Goal: Task Accomplishment & Management: Use online tool/utility

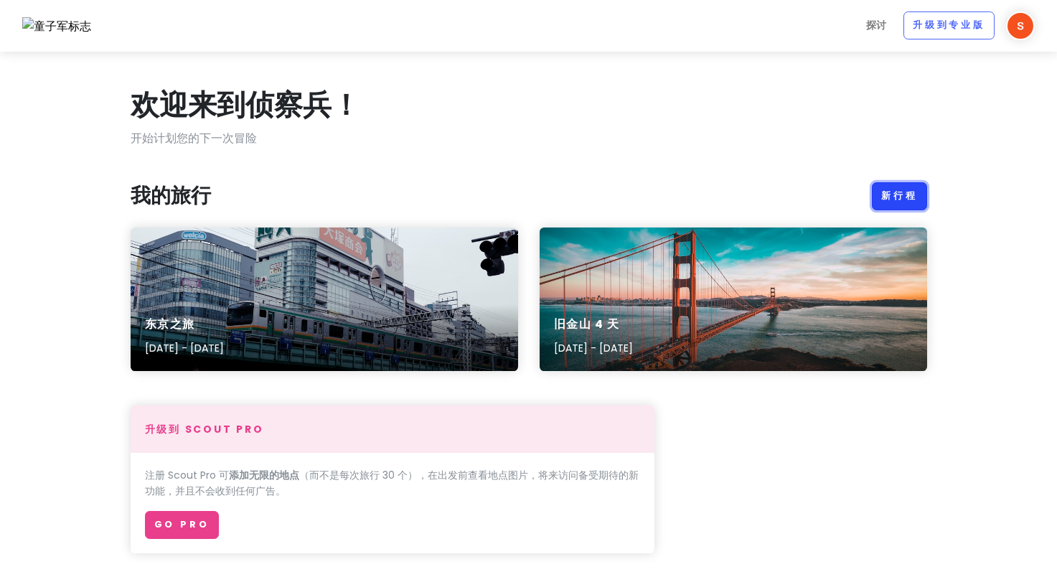
click at [913, 191] on link "新行程" at bounding box center [899, 196] width 55 height 28
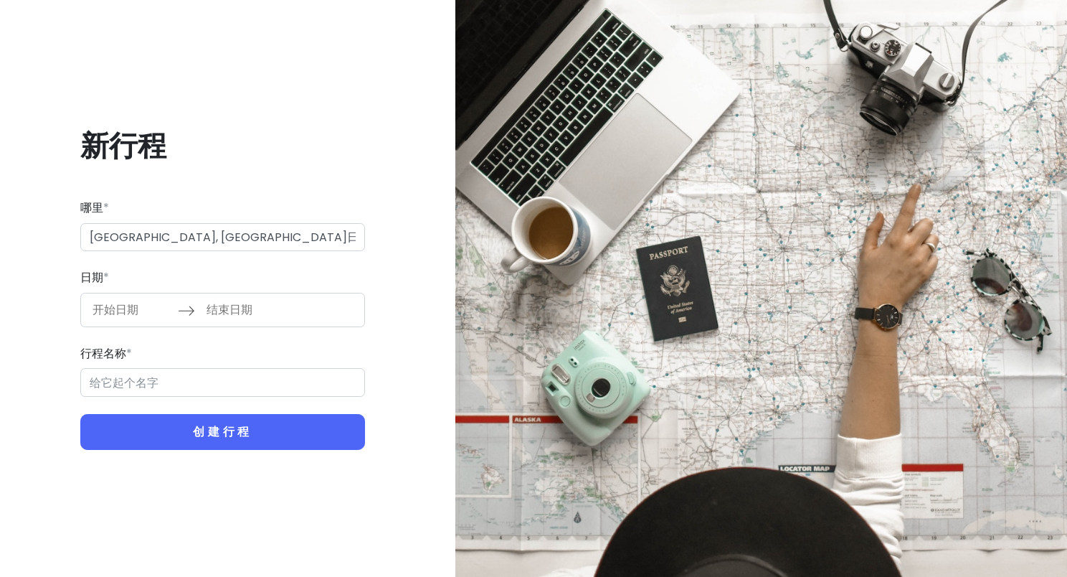
type input "日本[GEOGRAPHIC_DATA][GEOGRAPHIC_DATA]"
type input "[GEOGRAPHIC_DATA] Trip"
click at [128, 312] on input "开始日期" at bounding box center [131, 309] width 93 height 33
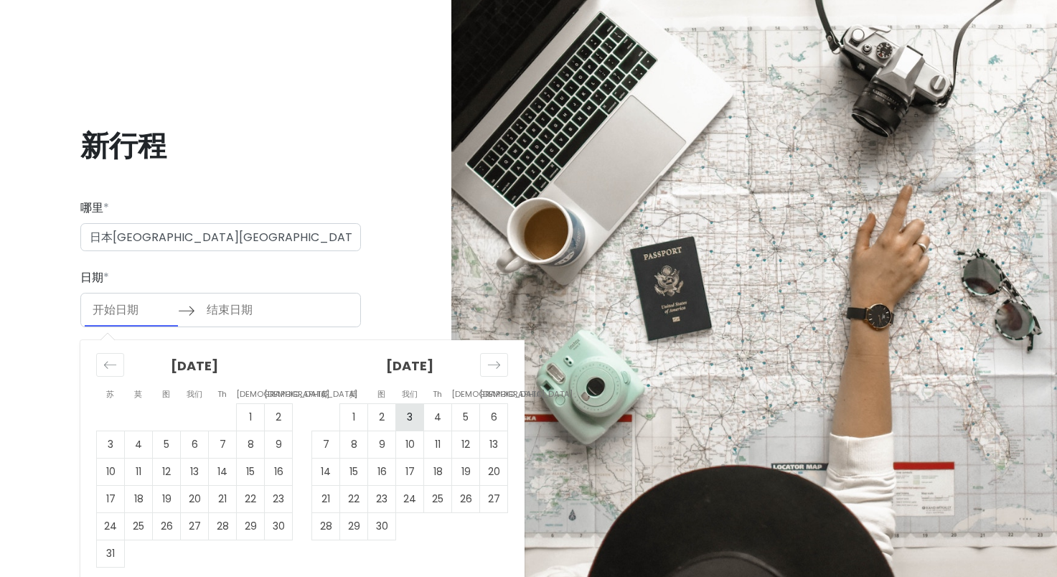
click at [401, 416] on td "3" at bounding box center [410, 416] width 28 height 27
type input "[DATE]"
click at [471, 423] on td "5" at bounding box center [466, 416] width 28 height 27
type input "[DATE]"
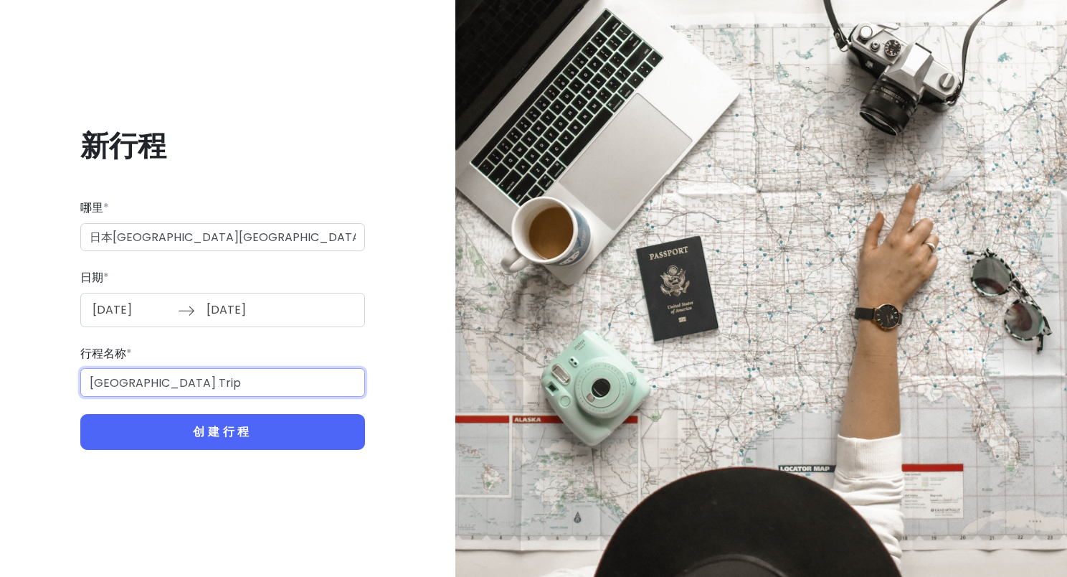
click at [268, 385] on input "[GEOGRAPHIC_DATA] Trip" at bounding box center [222, 382] width 285 height 29
click at [269, 239] on input "日本[GEOGRAPHIC_DATA][GEOGRAPHIC_DATA]" at bounding box center [222, 237] width 285 height 29
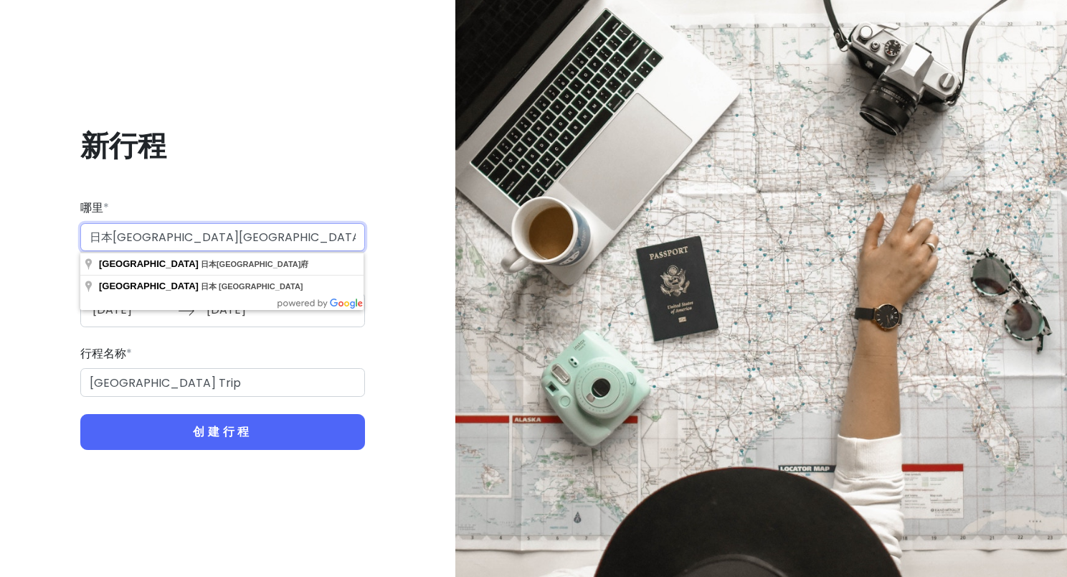
drag, startPoint x: 269, startPoint y: 239, endPoint x: 130, endPoint y: 236, distance: 139.2
click at [130, 236] on input "日本[GEOGRAPHIC_DATA][GEOGRAPHIC_DATA]" at bounding box center [222, 237] width 285 height 29
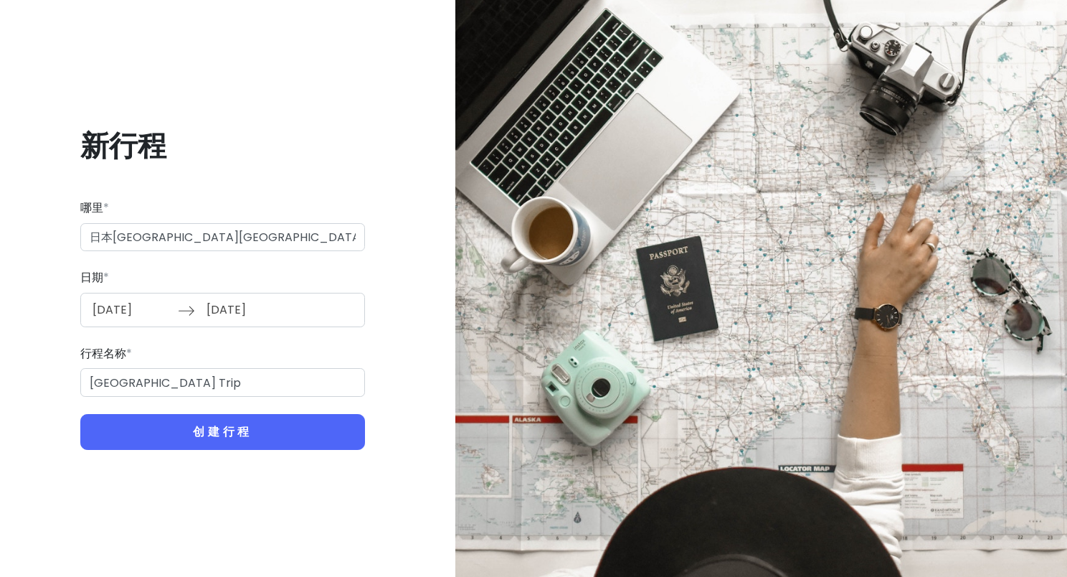
click at [431, 296] on div "新行程 哪里 * 日本[GEOGRAPHIC_DATA][GEOGRAPHIC_DATA] 日期 * [DATE] 向前导航以与日历交互并选择日期。按问号键获…" at bounding box center [222, 289] width 423 height 392
click at [301, 382] on input "[GEOGRAPHIC_DATA] Trip" at bounding box center [222, 382] width 285 height 29
drag, startPoint x: 301, startPoint y: 382, endPoint x: -3, endPoint y: 379, distance: 304.2
click at [0, 379] on html "新行程 哪里 * 日本[GEOGRAPHIC_DATA][GEOGRAPHIC_DATA] 日期 * [DATE] 向前导航以与日历交互并选择日期。按问号键获…" at bounding box center [533, 288] width 1067 height 577
type input "京都和奈良"
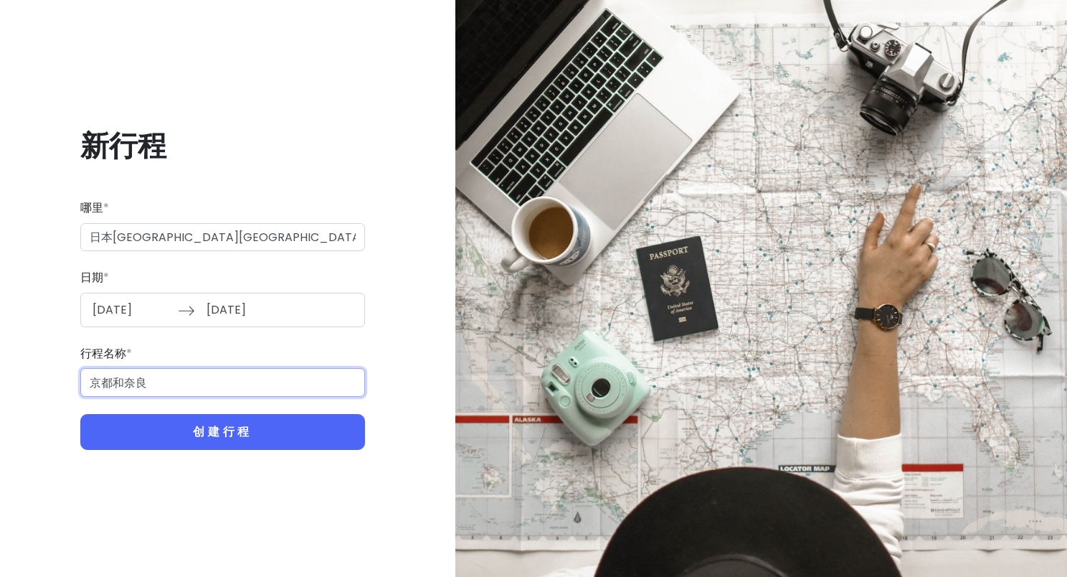
click at [80, 414] on button "创建行程" at bounding box center [222, 432] width 285 height 36
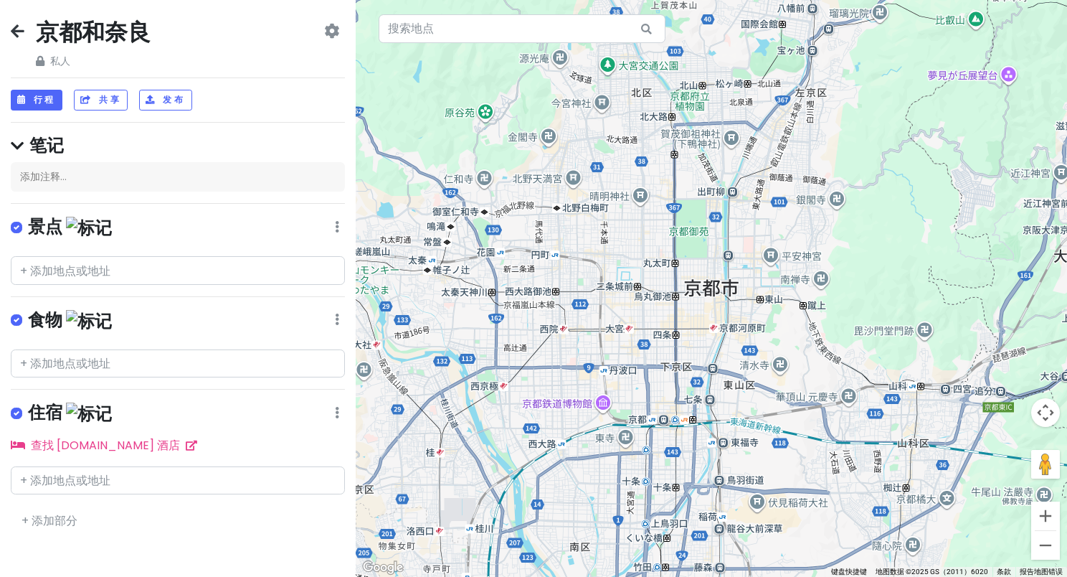
click at [901, 178] on div at bounding box center [712, 288] width 712 height 577
click at [91, 271] on input "text" at bounding box center [178, 270] width 334 height 29
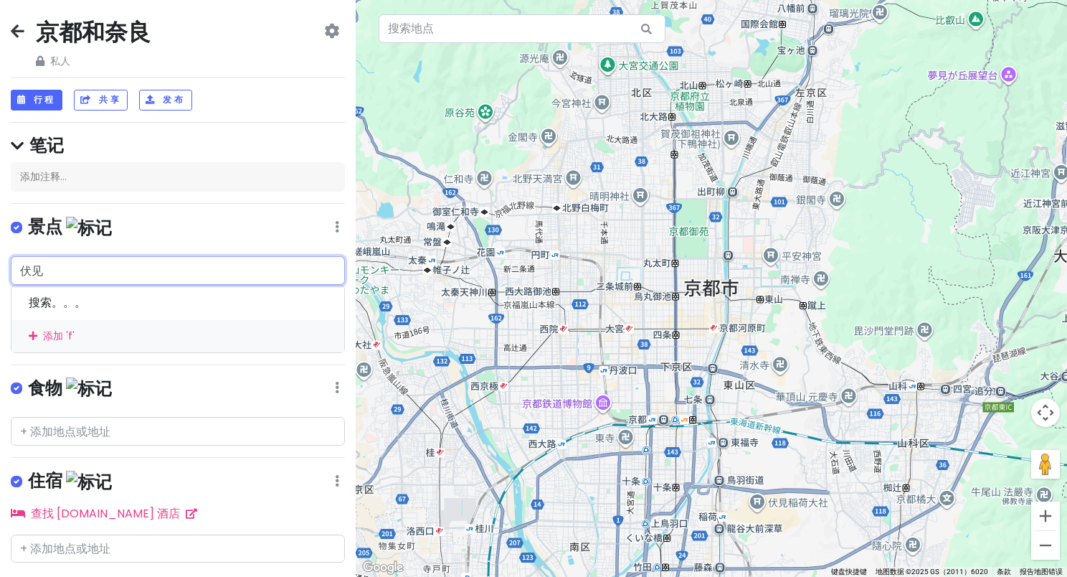
type input "伏见"
click at [324, 39] on div "Change Dates Make a Copy Delete Trip Go Pro ⚡️ Give Feedback 💡 Support Scout ☕️" at bounding box center [331, 46] width 15 height 46
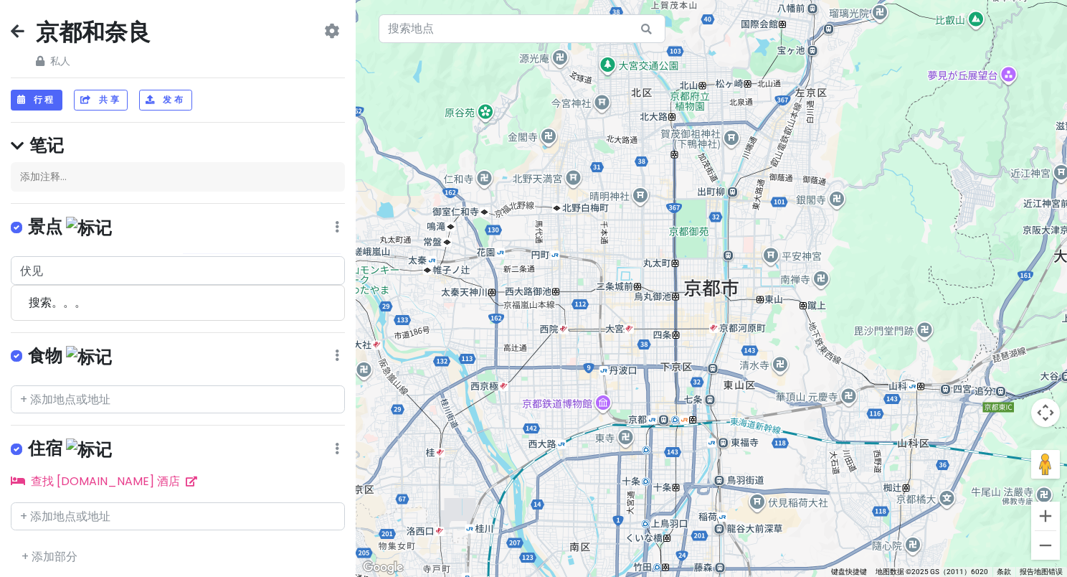
click at [324, 30] on icon at bounding box center [331, 30] width 15 height 11
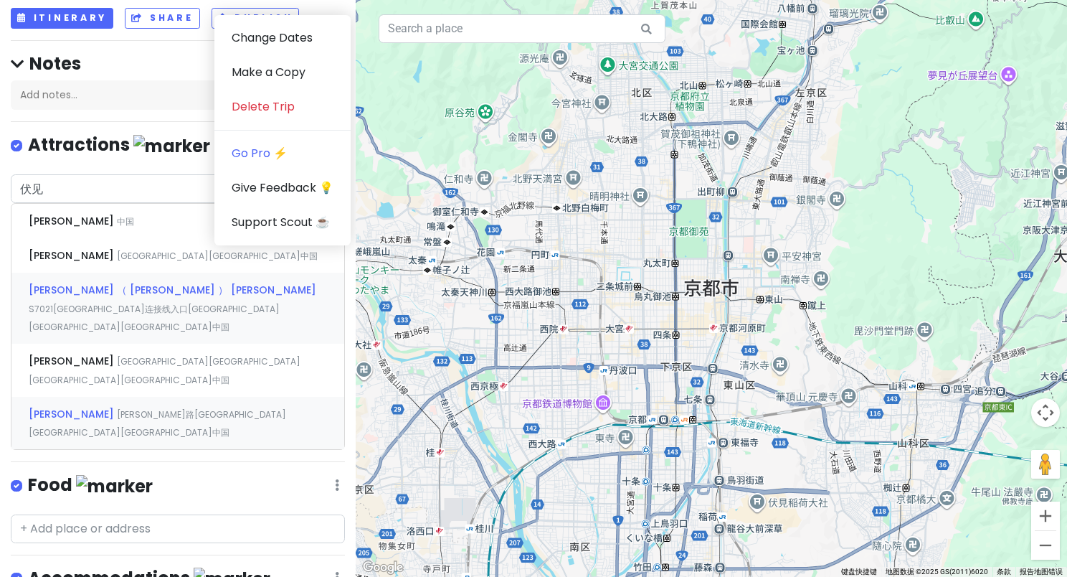
scroll to position [195, 0]
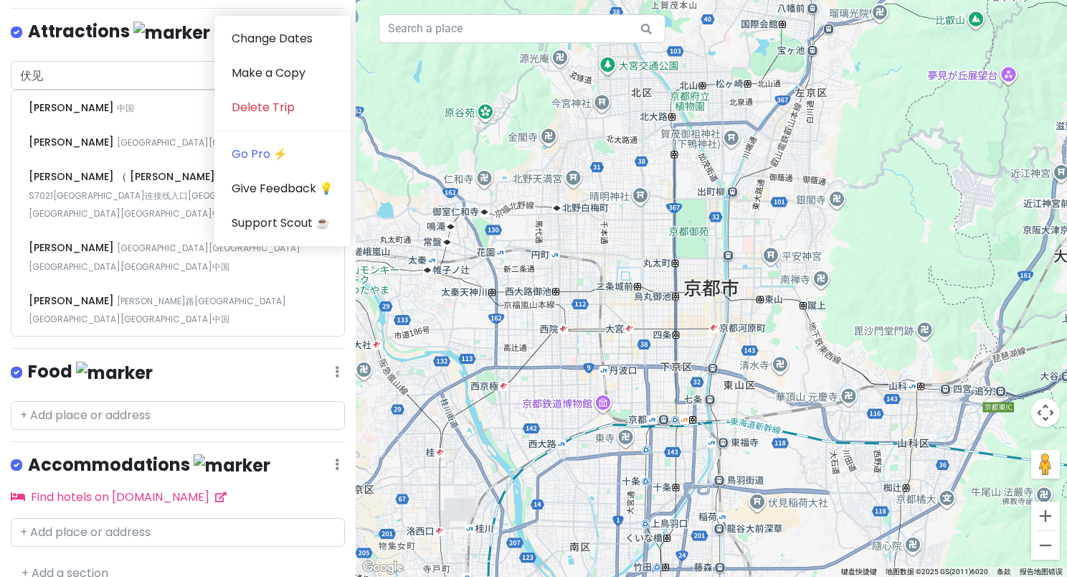
drag, startPoint x: 81, startPoint y: 16, endPoint x: 90, endPoint y: 34, distance: 20.2
click at [81, 15] on div "京都和奈良 Private Change Dates Make a Copy Delete Trip Go Pro ⚡️ Give Feedback 💡 Su…" at bounding box center [178, 288] width 356 height 577
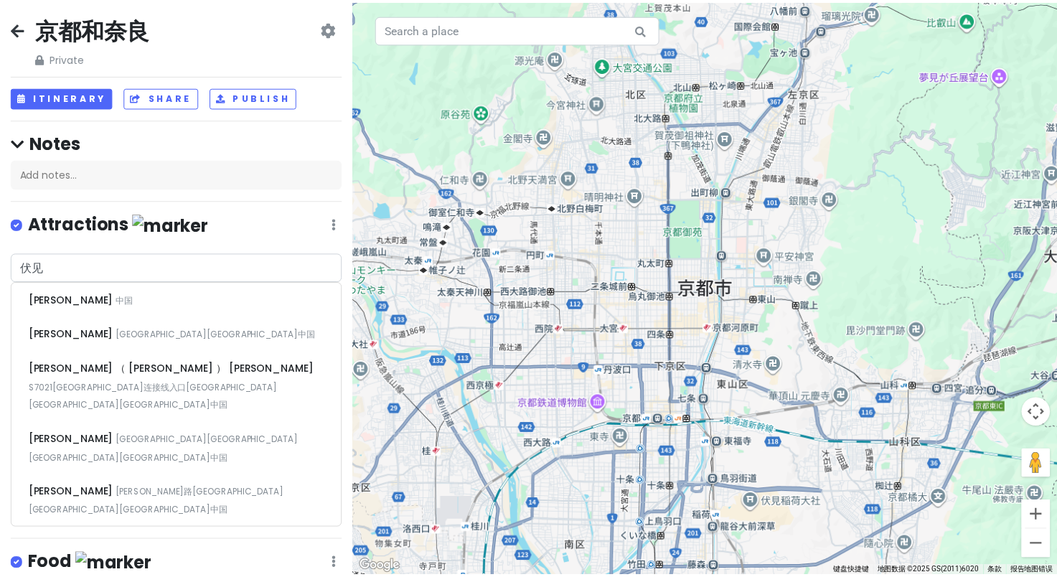
scroll to position [0, 0]
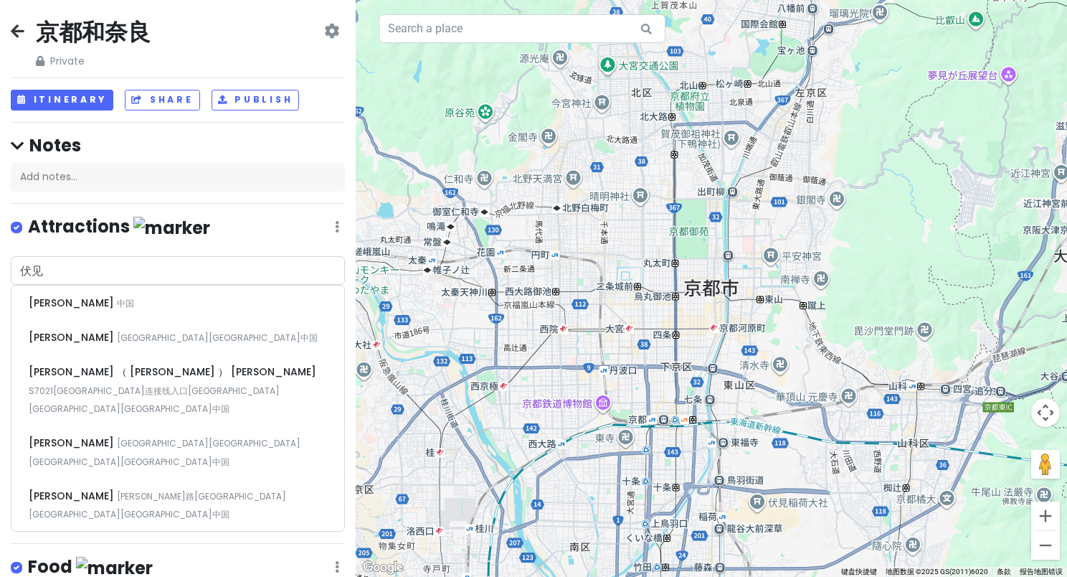
click at [16, 31] on icon at bounding box center [18, 30] width 14 height 11
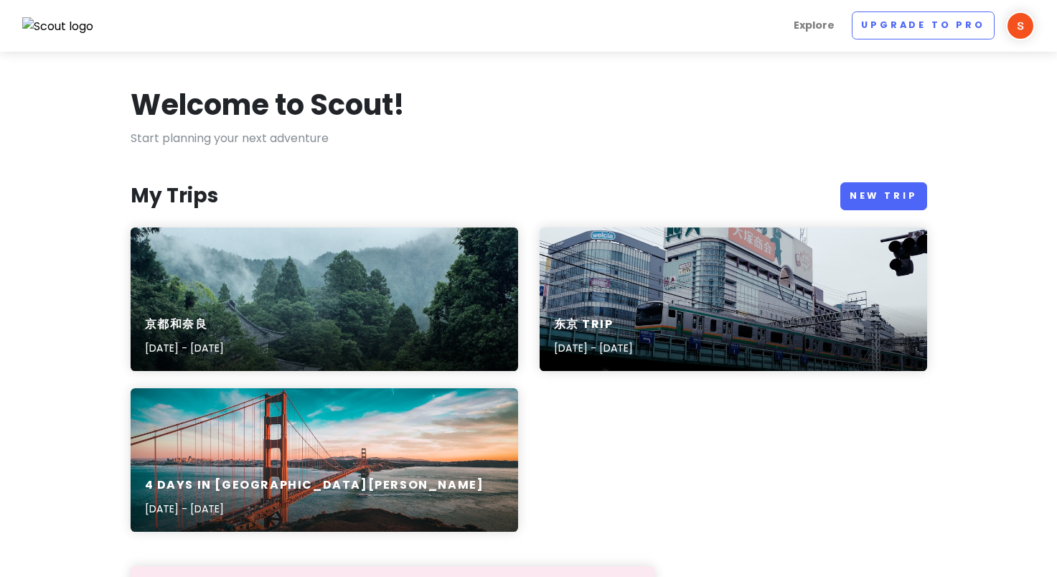
click at [1022, 24] on img at bounding box center [1020, 25] width 29 height 29
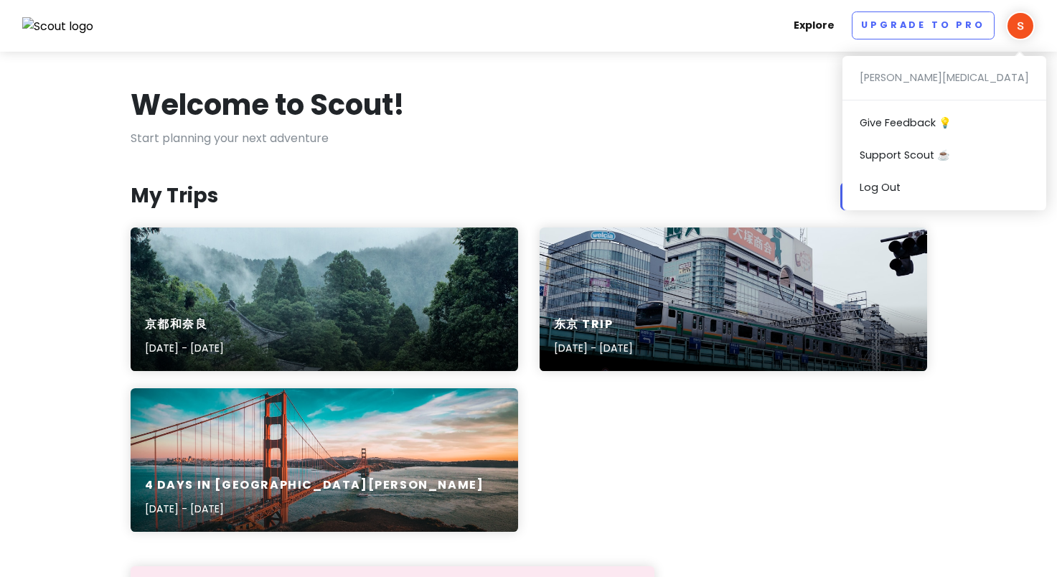
click at [829, 19] on link "Explore" at bounding box center [814, 25] width 52 height 28
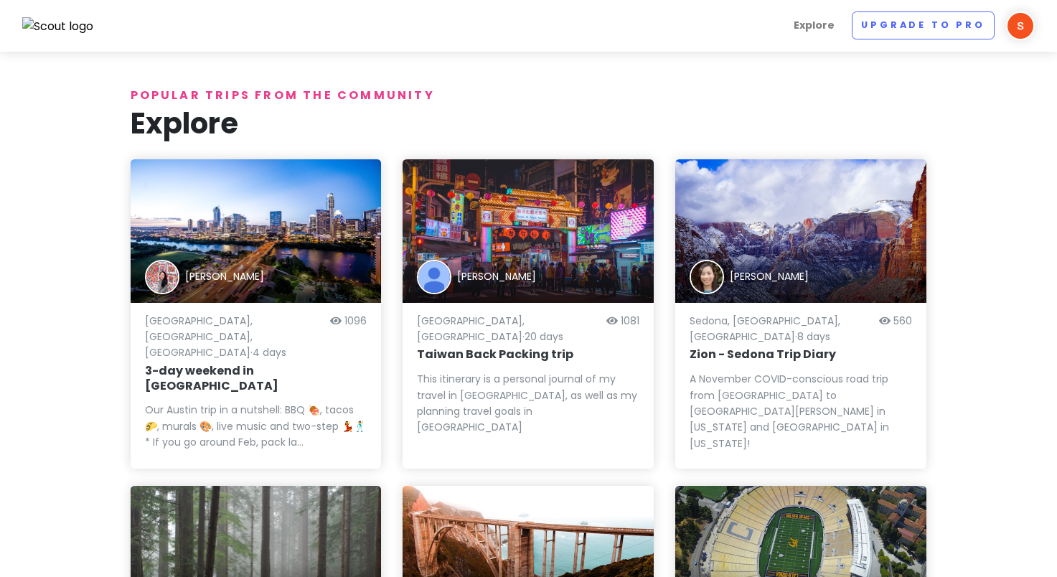
click at [62, 22] on img at bounding box center [58, 26] width 72 height 19
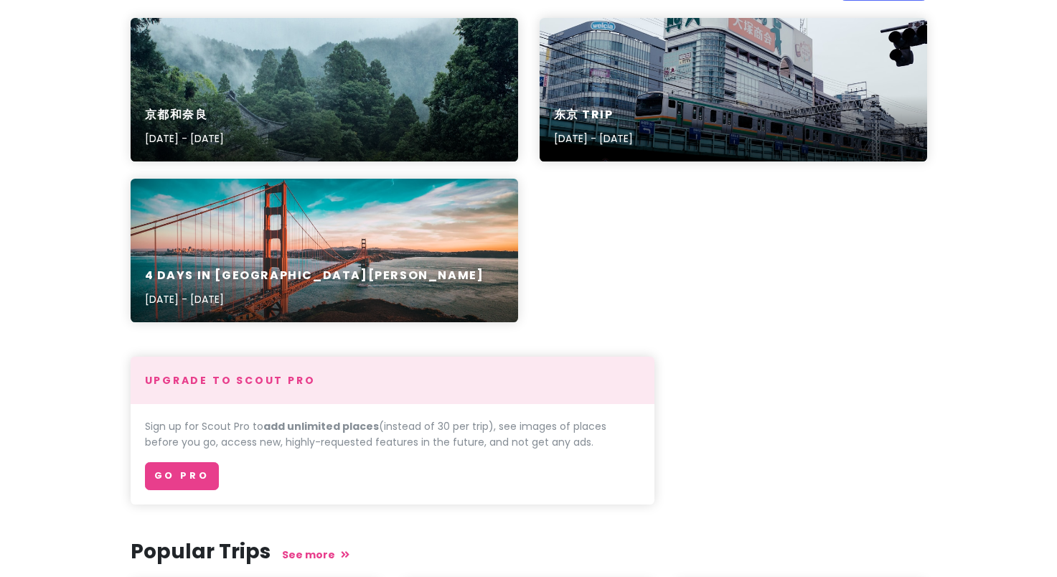
scroll to position [76, 0]
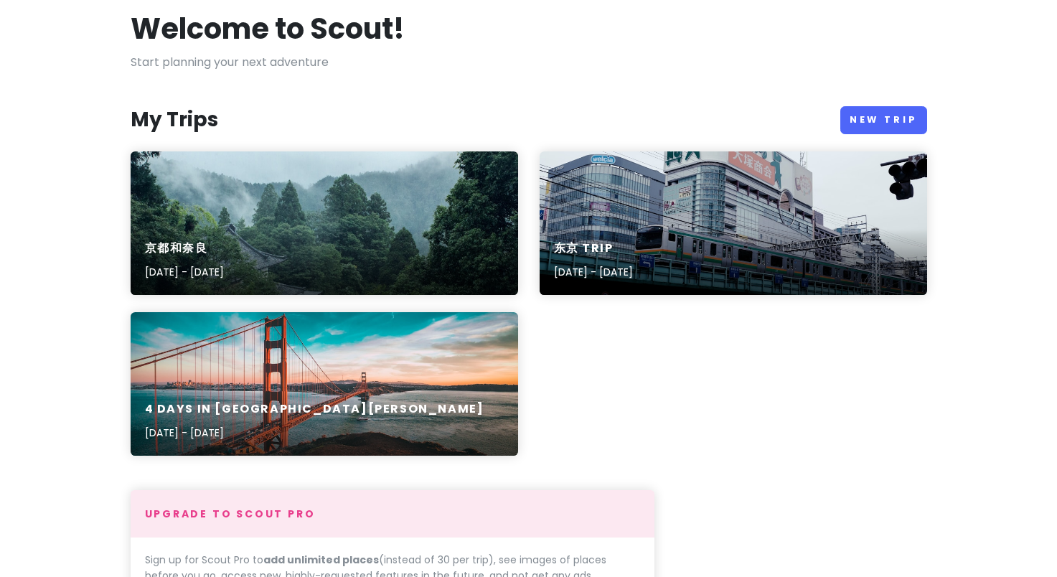
click at [849, 329] on div "京都和奈良 [DATE] - [DATE] 东京 Trip [DATE] - [DATE] 4 Days in [GEOGRAPHIC_DATA][PERSO…" at bounding box center [529, 311] width 818 height 321
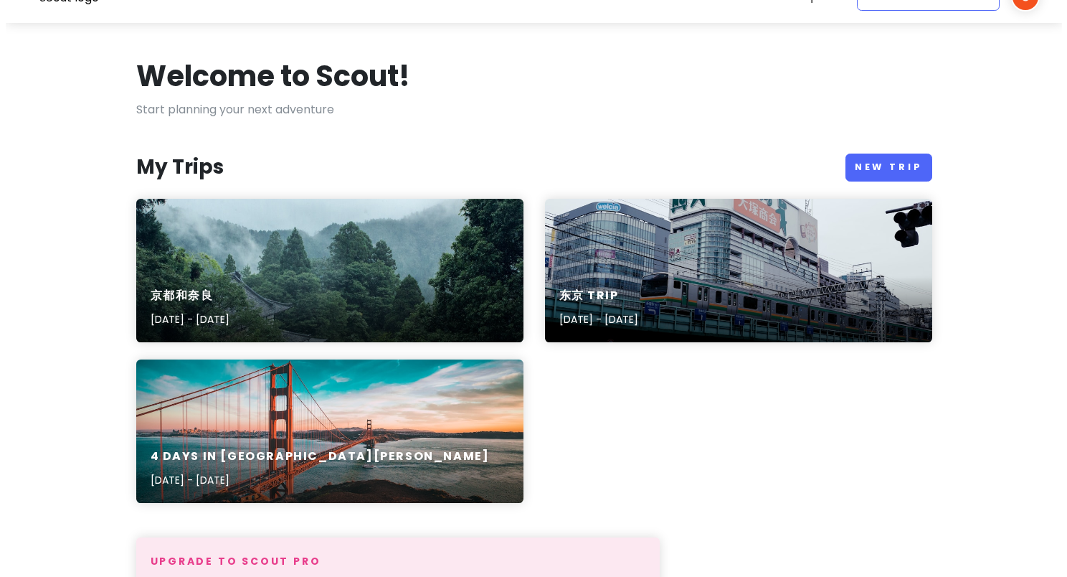
scroll to position [0, 0]
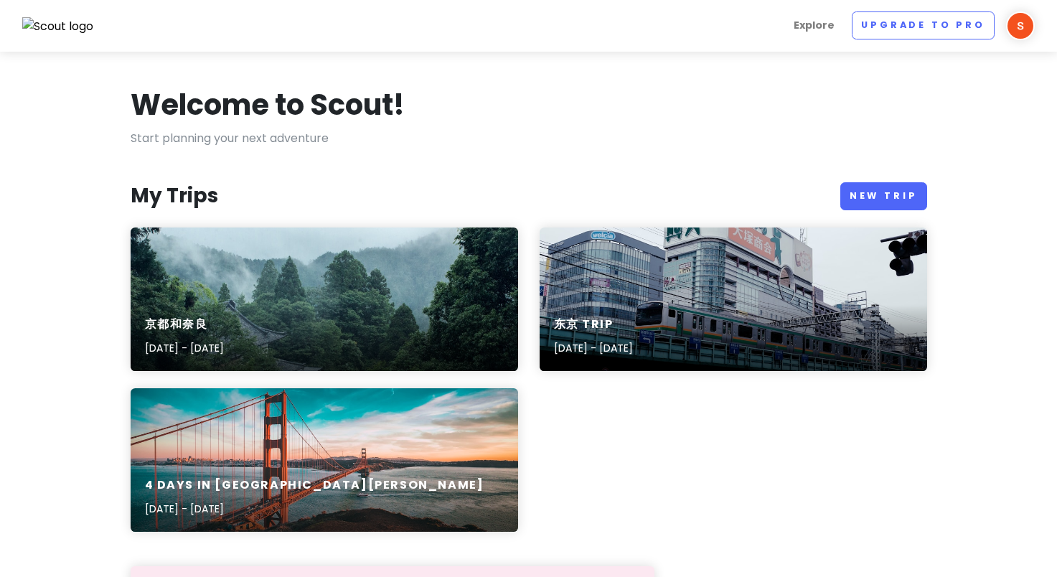
click at [1021, 24] on img at bounding box center [1020, 25] width 29 height 29
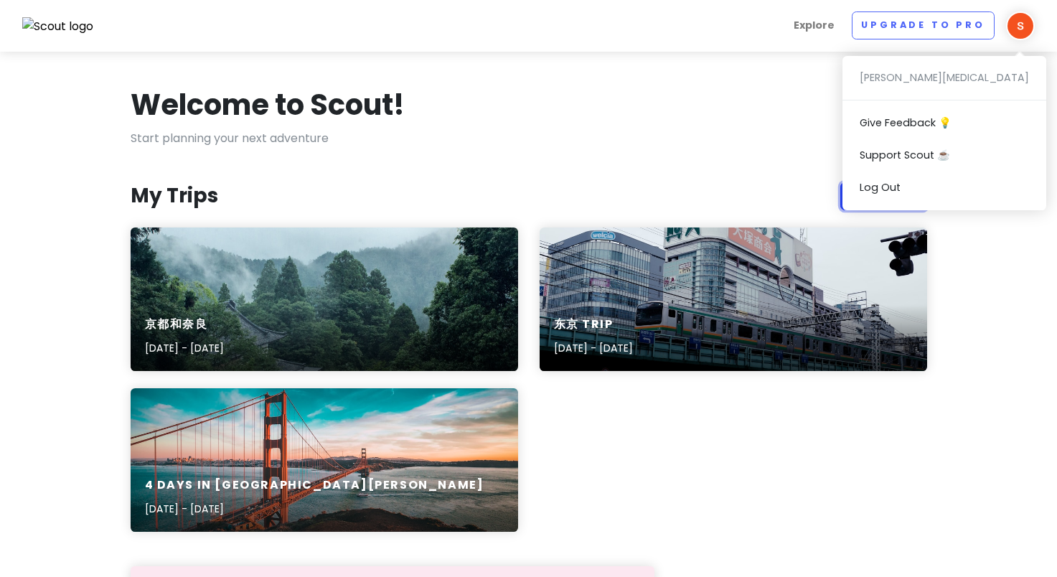
click at [849, 195] on link "New Trip" at bounding box center [883, 196] width 87 height 28
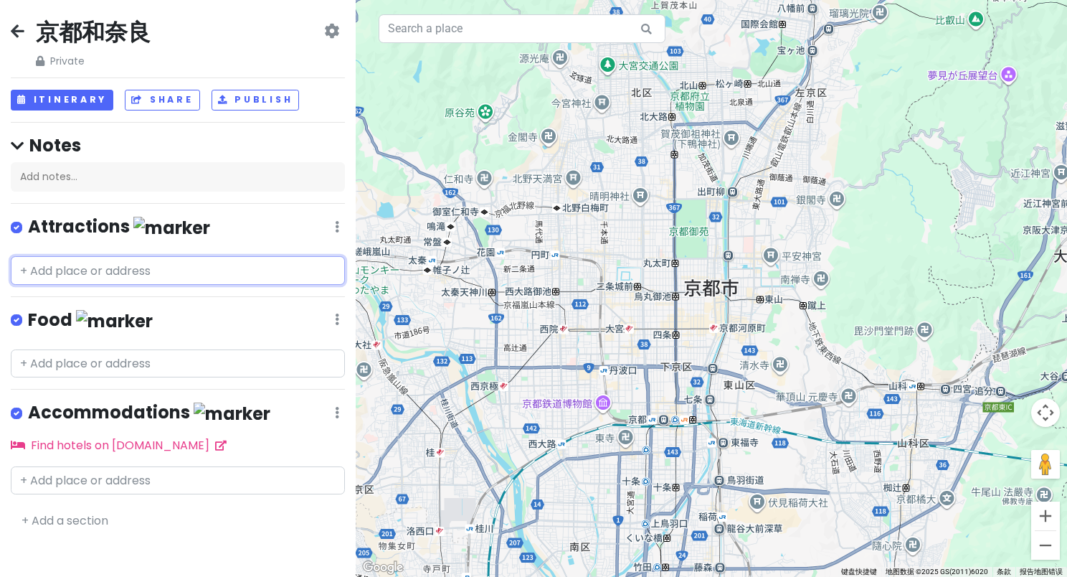
click at [230, 258] on input "text" at bounding box center [178, 270] width 334 height 29
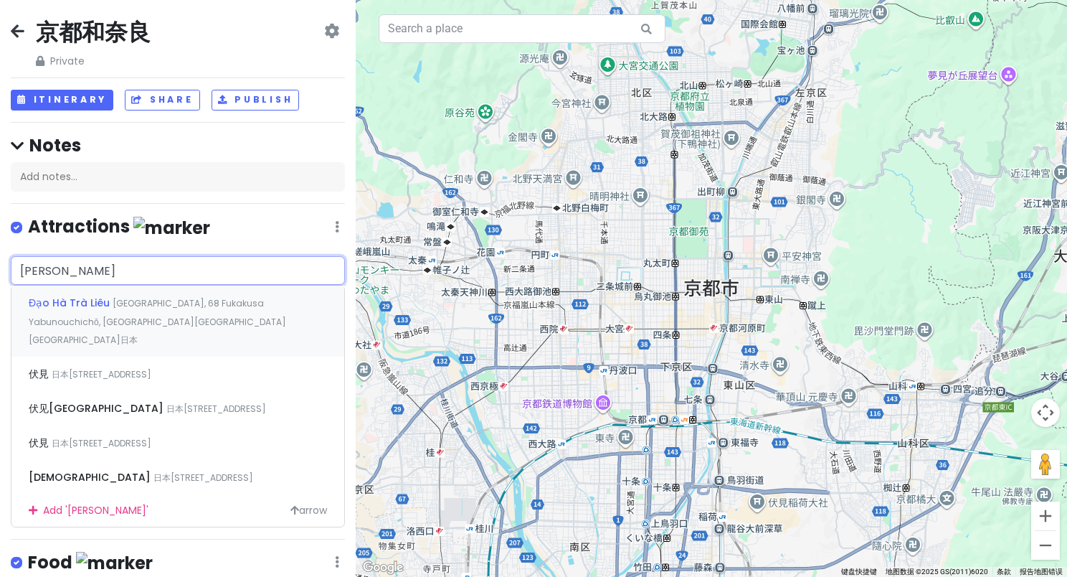
type input "[PERSON_NAME]"
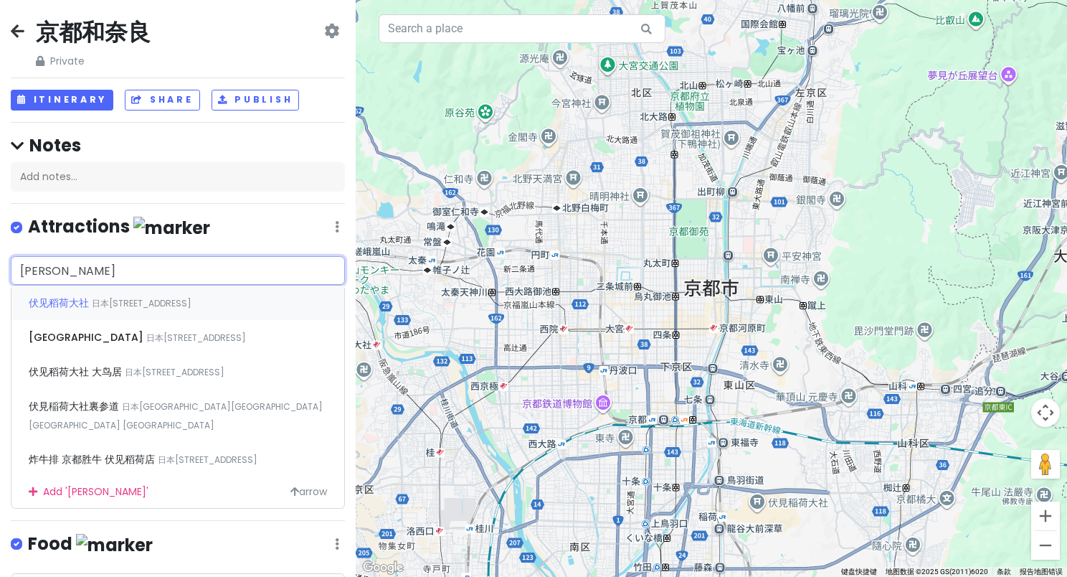
click at [212, 313] on div "[GEOGRAPHIC_DATA] 日本[STREET_ADDRESS]" at bounding box center [177, 303] width 333 height 34
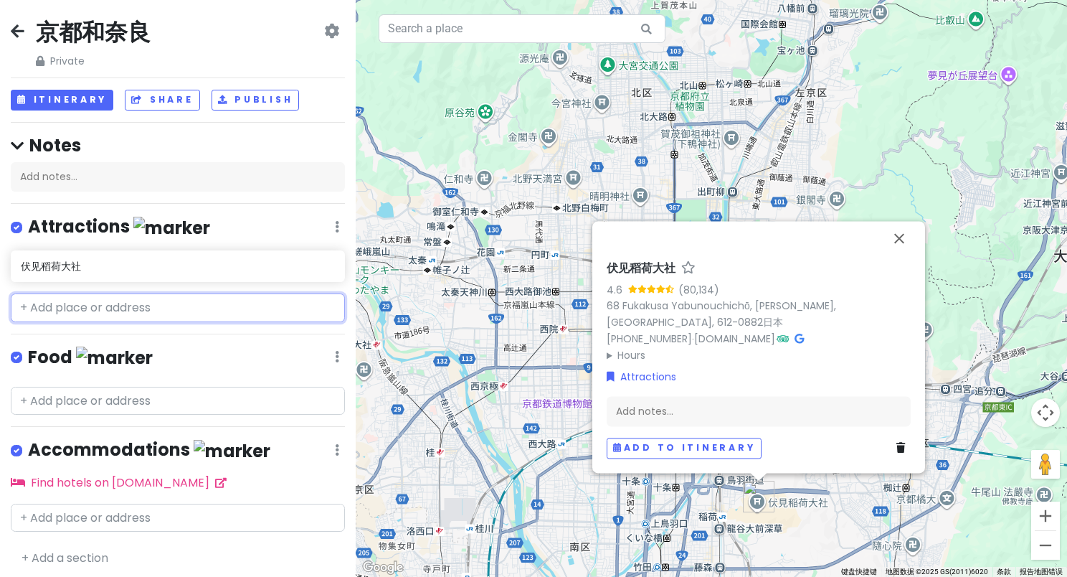
click at [228, 308] on input "text" at bounding box center [178, 307] width 334 height 29
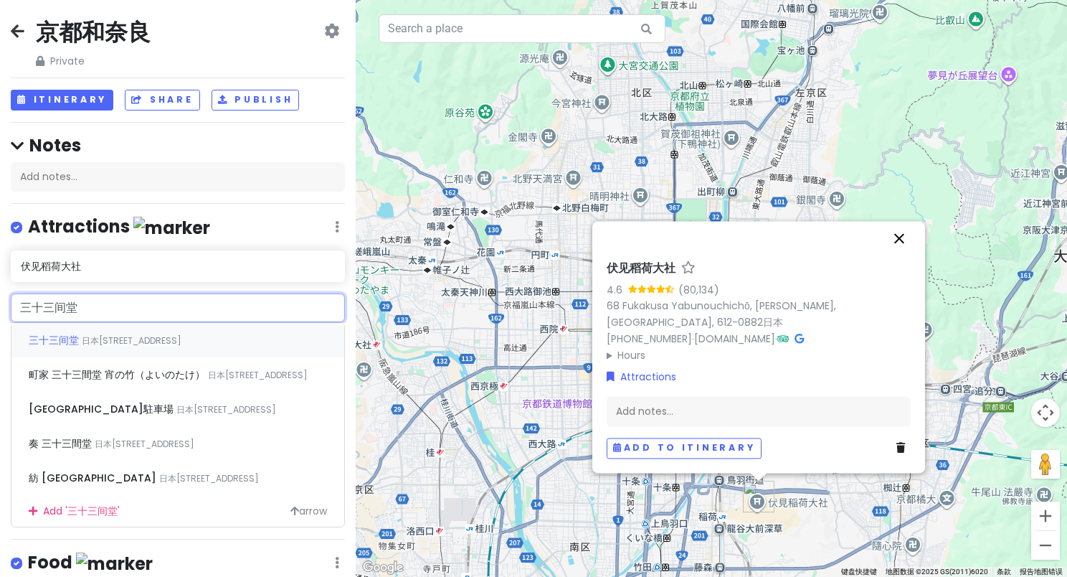
type input "三十三间堂"
click at [896, 245] on button "关闭" at bounding box center [899, 238] width 34 height 34
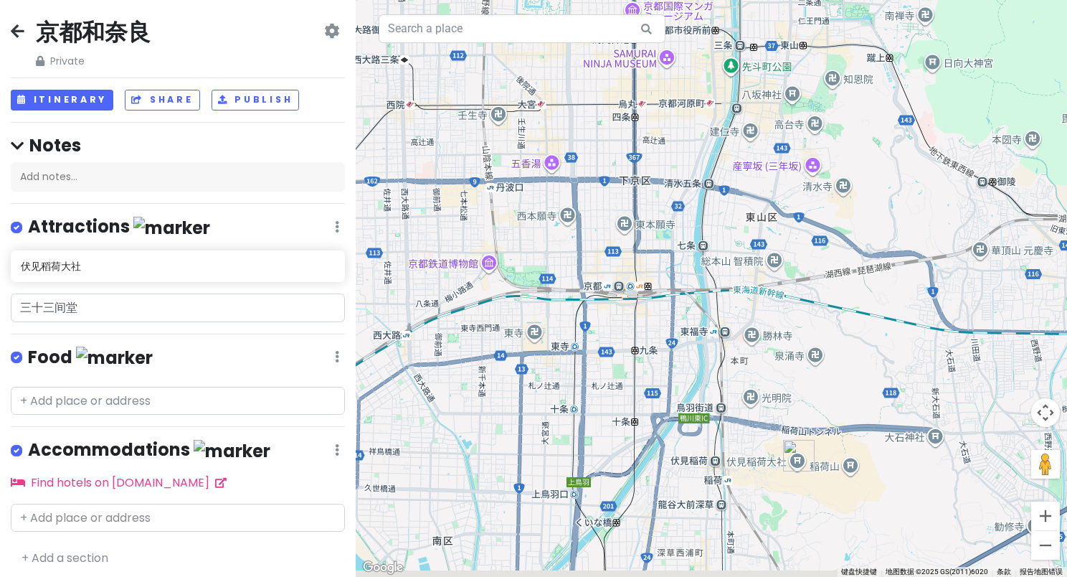
drag, startPoint x: 847, startPoint y: 398, endPoint x: 817, endPoint y: 202, distance: 198.1
click at [817, 202] on div at bounding box center [712, 288] width 712 height 577
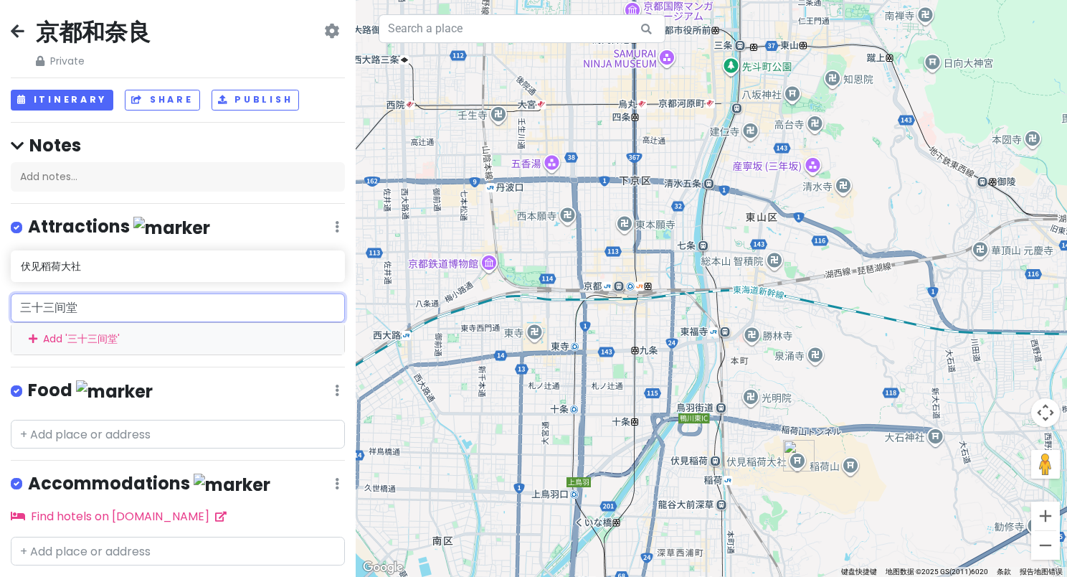
click at [138, 307] on input "三十三间堂" at bounding box center [178, 307] width 334 height 29
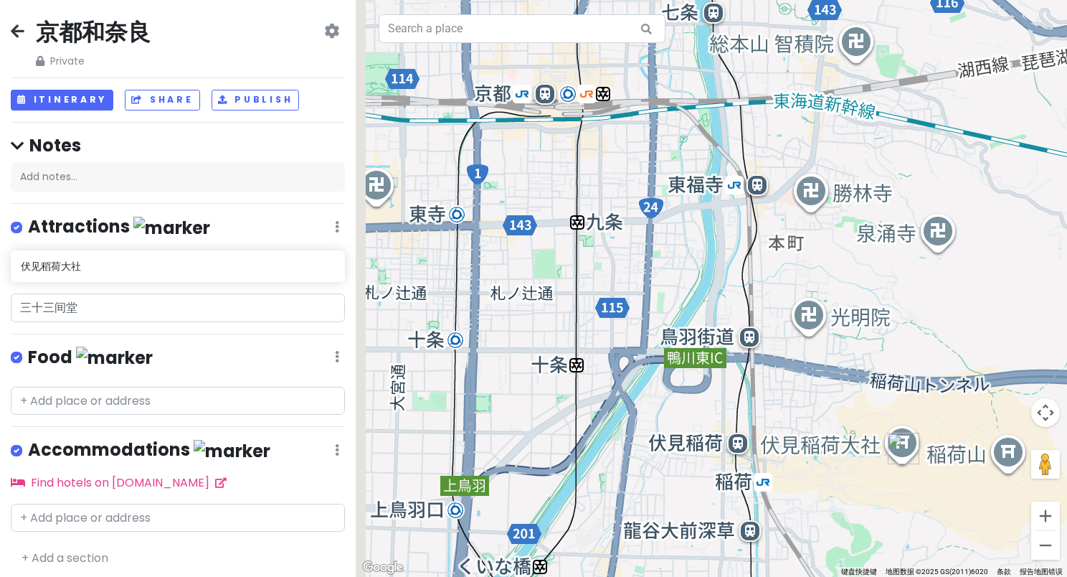
drag, startPoint x: 894, startPoint y: 451, endPoint x: 843, endPoint y: 378, distance: 88.6
click at [843, 378] on div at bounding box center [712, 288] width 712 height 577
